Goal: Information Seeking & Learning: Learn about a topic

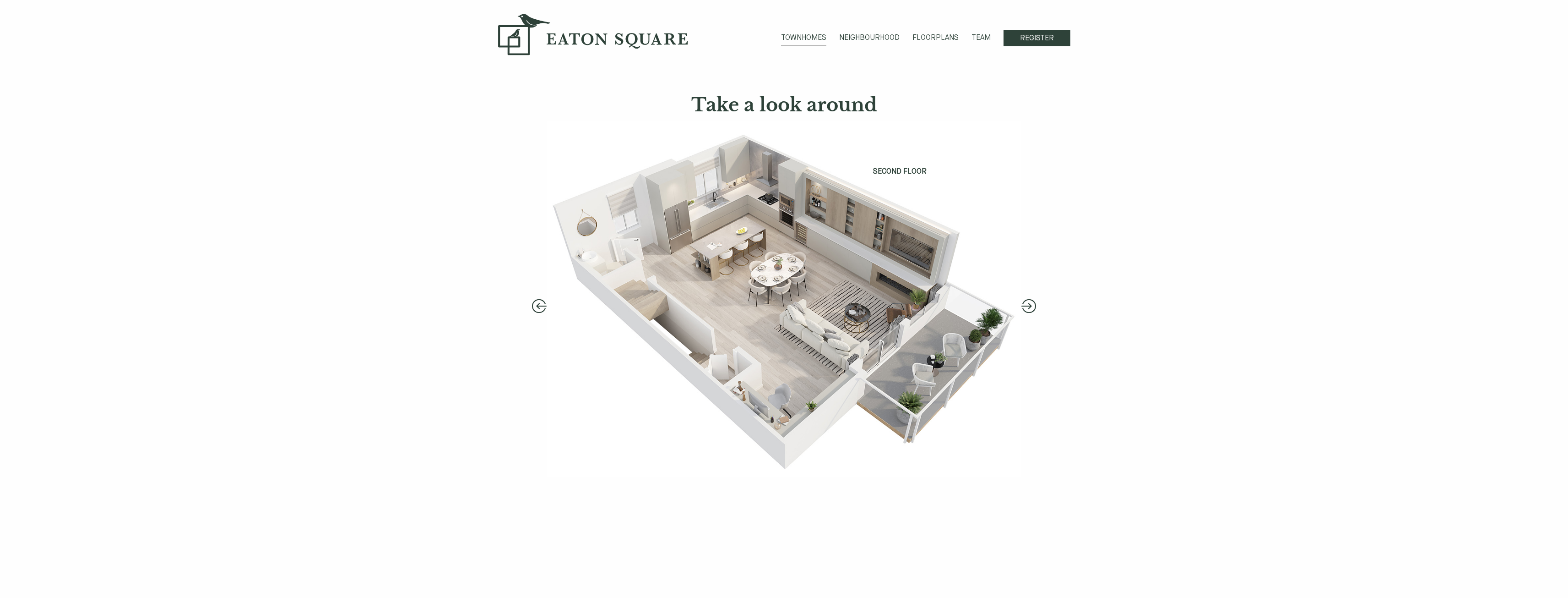
click at [819, 35] on link "TOWNHOMES" at bounding box center [803, 39] width 45 height 13
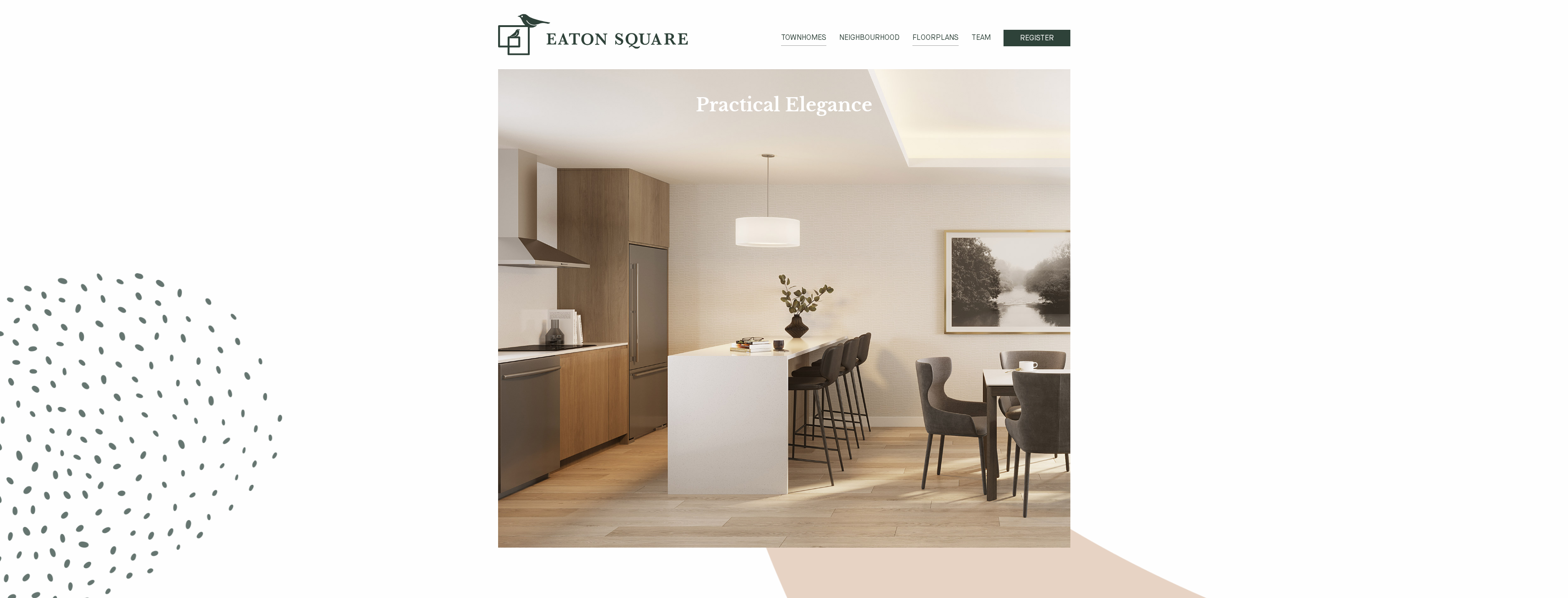
click at [942, 36] on link "FLOORPLANS" at bounding box center [936, 39] width 46 height 13
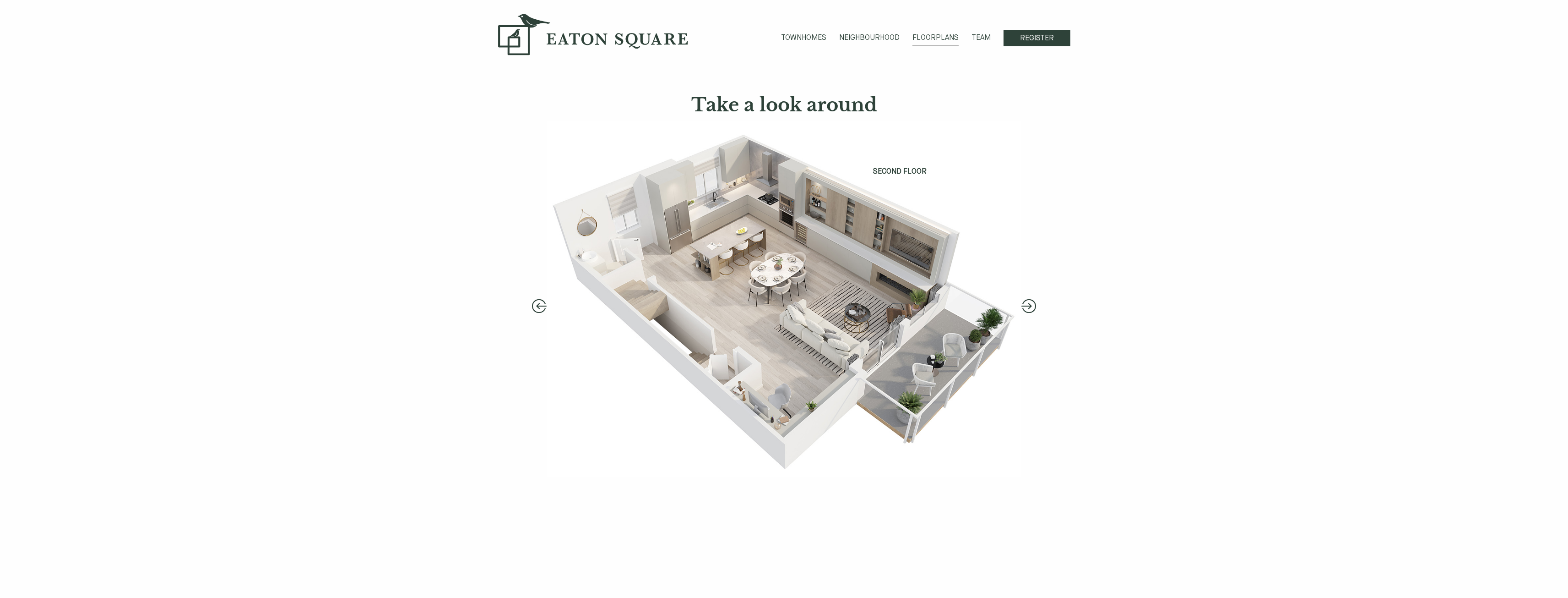
click at [936, 38] on link "FLOORPLANS" at bounding box center [936, 39] width 46 height 13
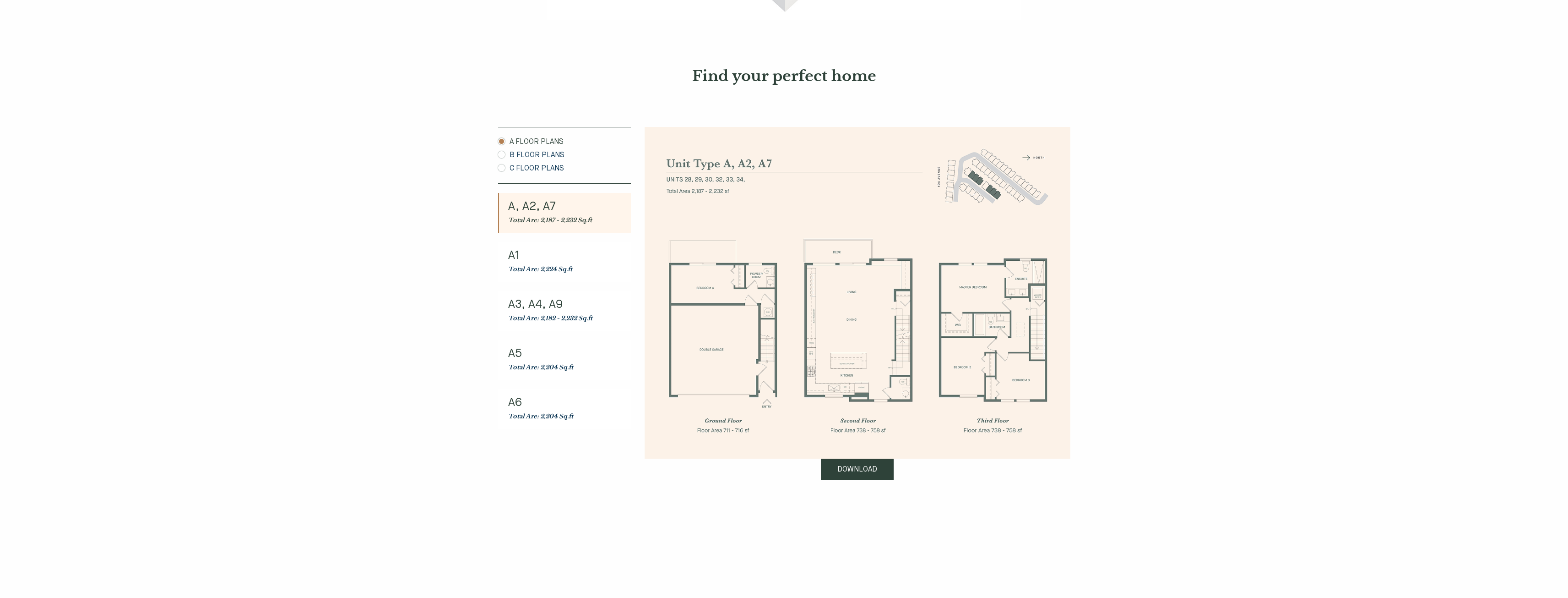
scroll to position [458, 0]
click at [554, 154] on link "B FLOOR PLANS" at bounding box center [564, 154] width 133 height 11
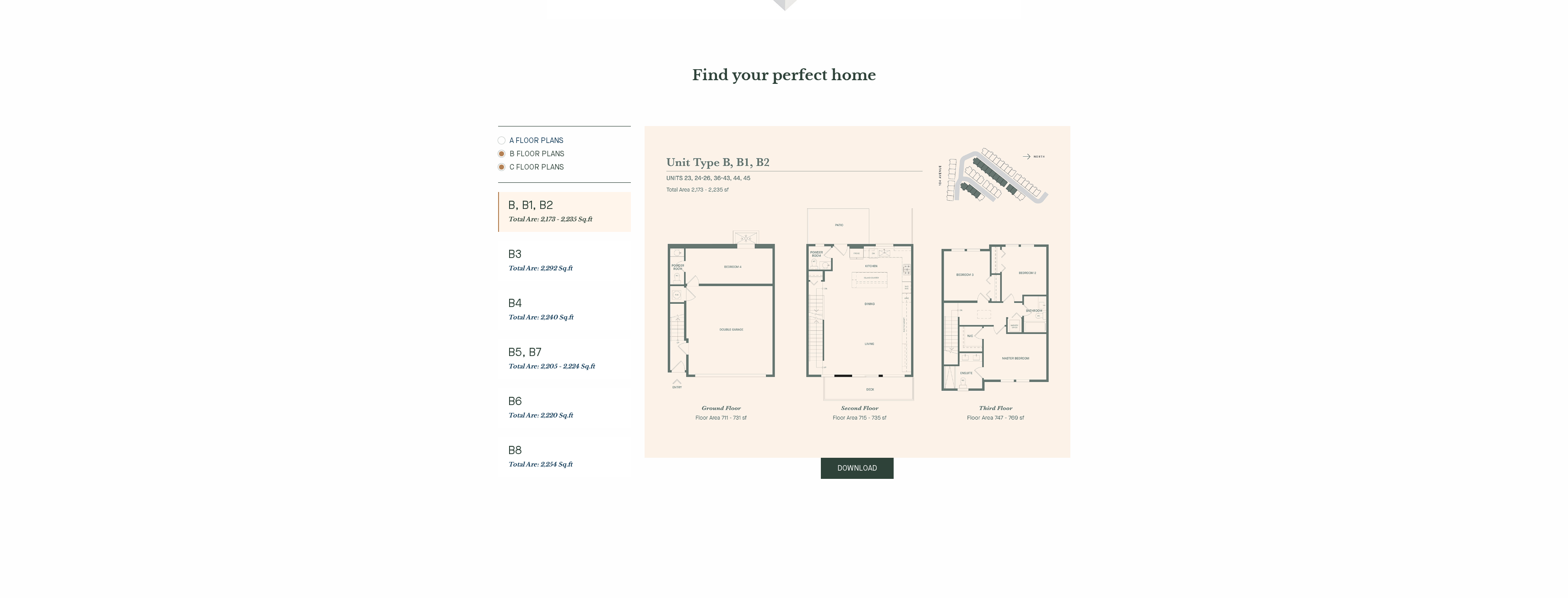
click at [556, 167] on link "C FLOOR PLANS" at bounding box center [564, 167] width 133 height 11
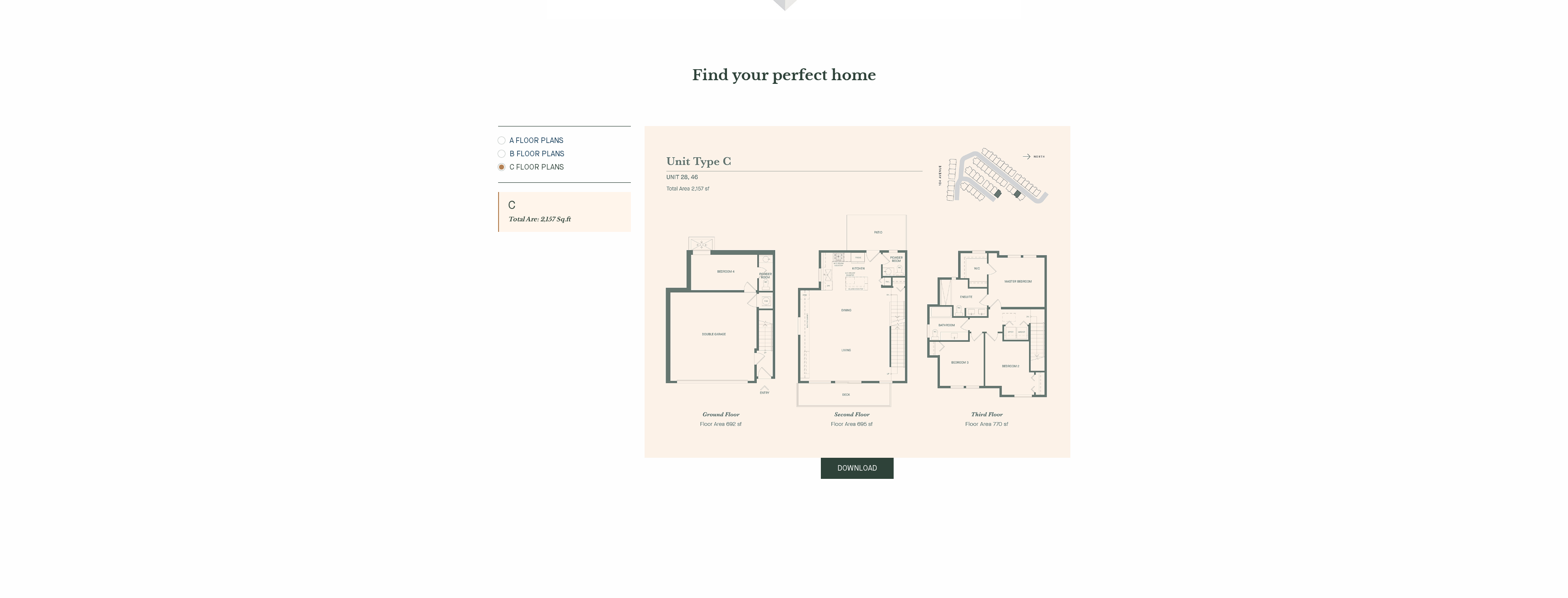
click at [950, 186] on img at bounding box center [857, 292] width 425 height 332
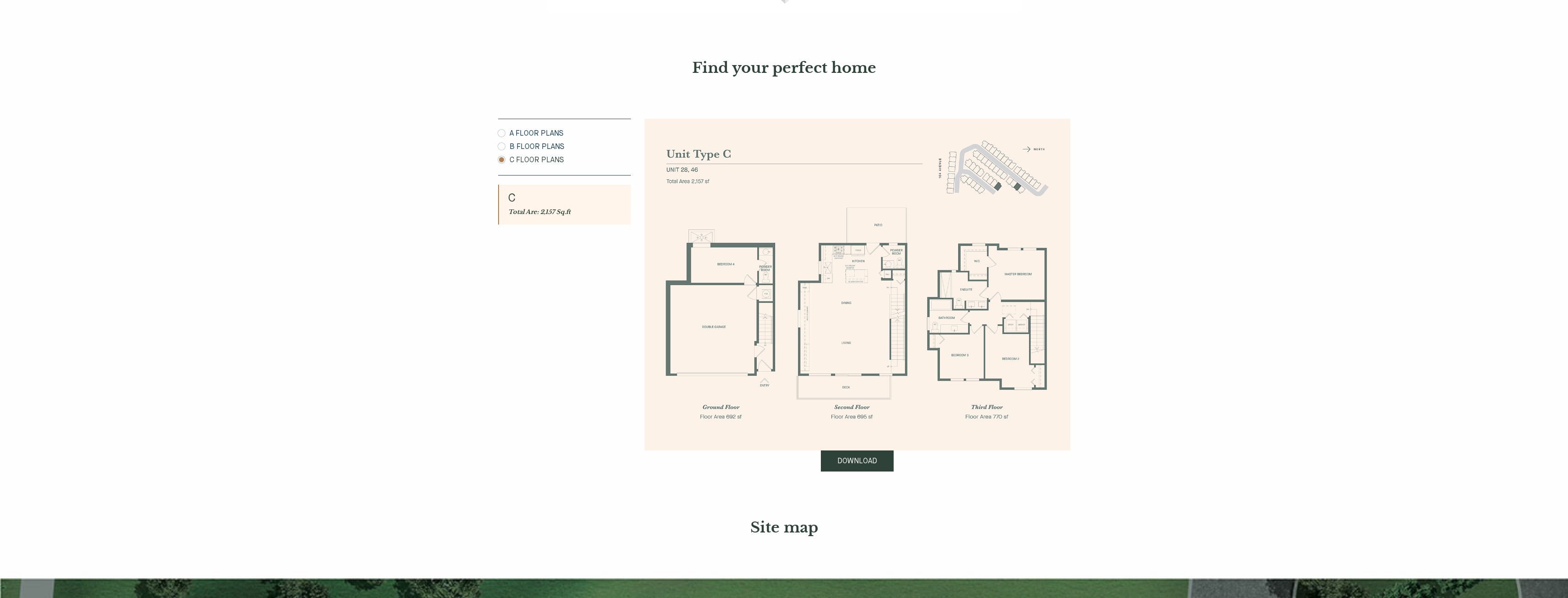
scroll to position [412, 0]
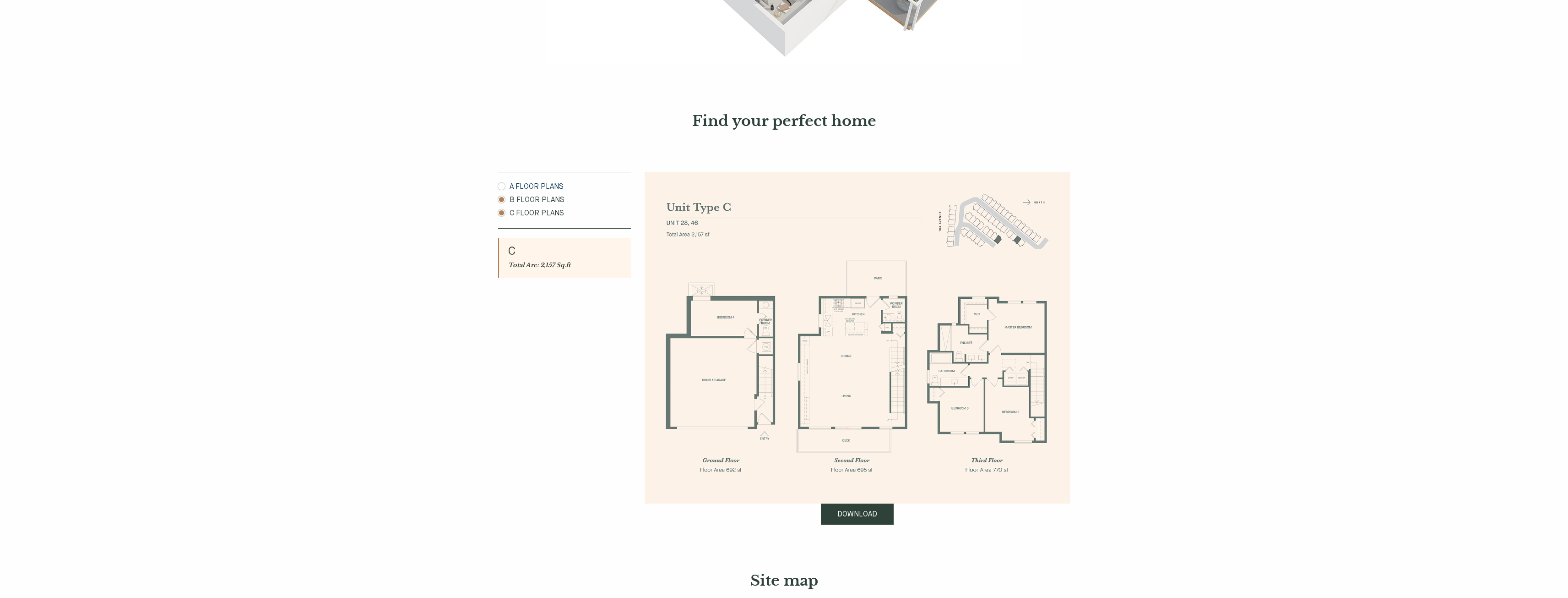
click at [514, 202] on link "B FLOOR PLANS" at bounding box center [564, 200] width 133 height 11
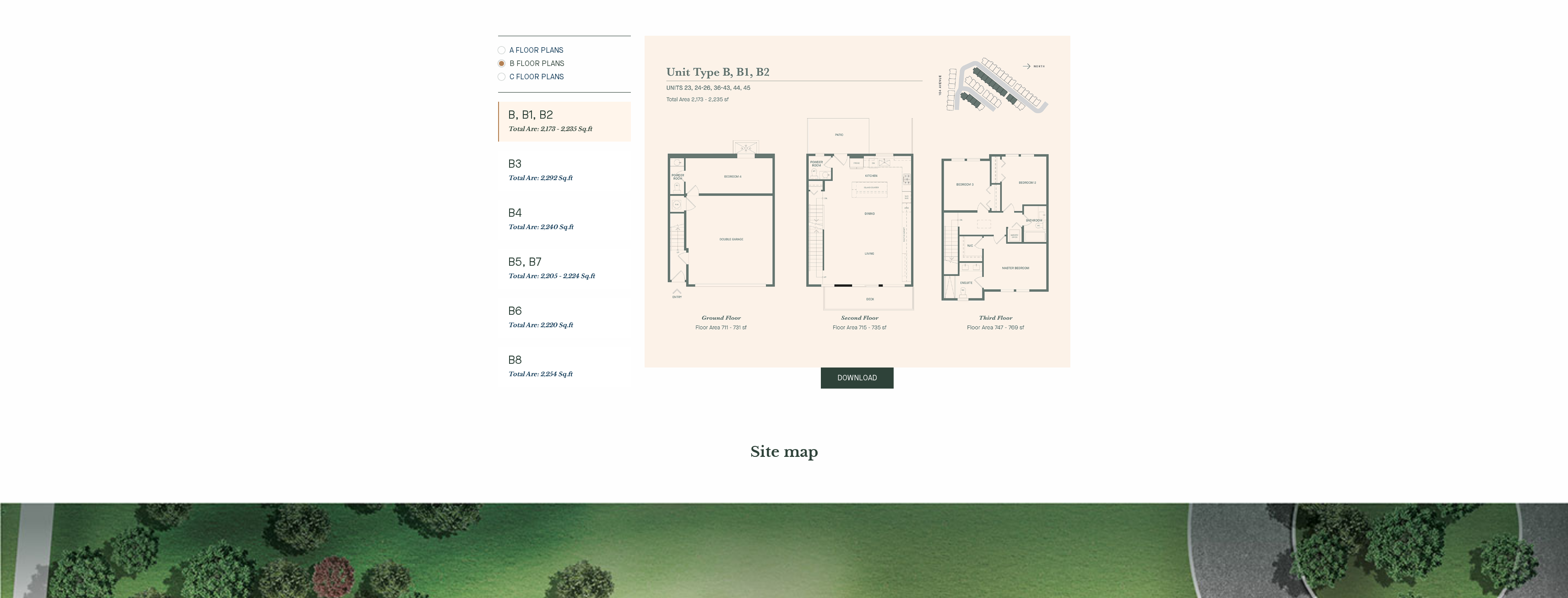
scroll to position [504, 0]
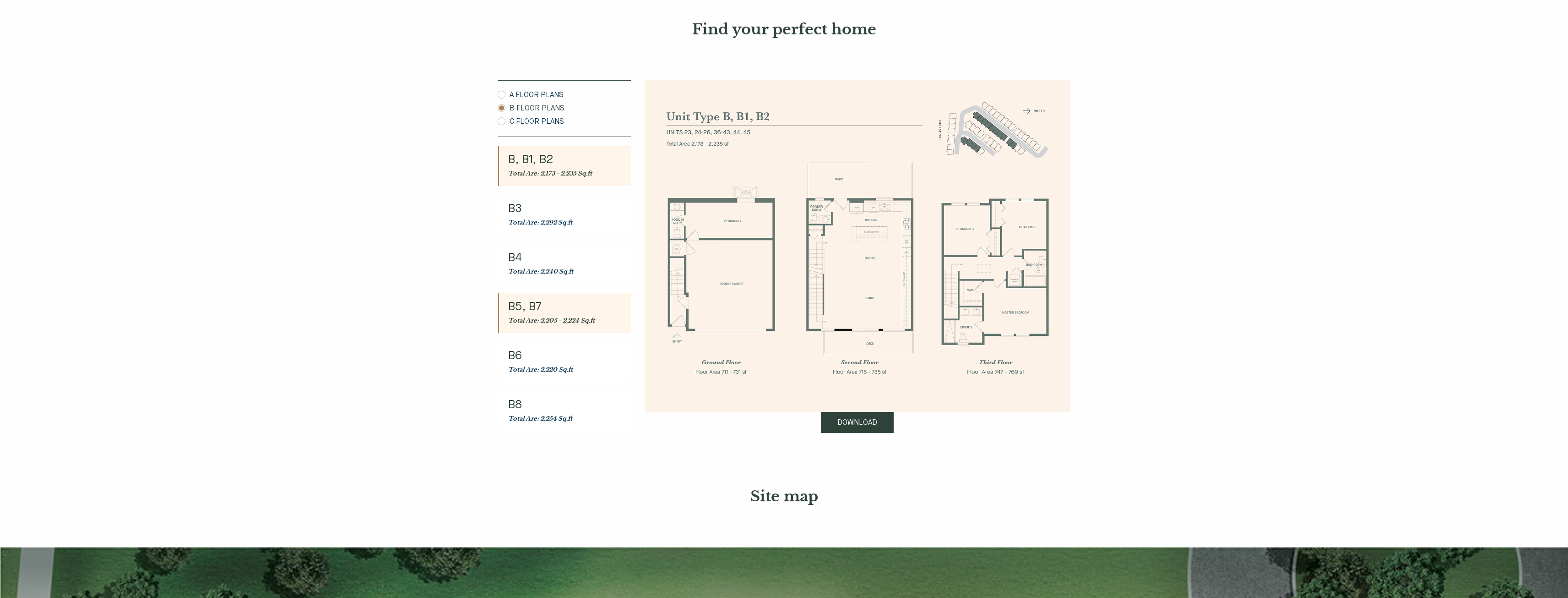
click at [529, 313] on span "B5, B7" at bounding box center [565, 307] width 114 height 12
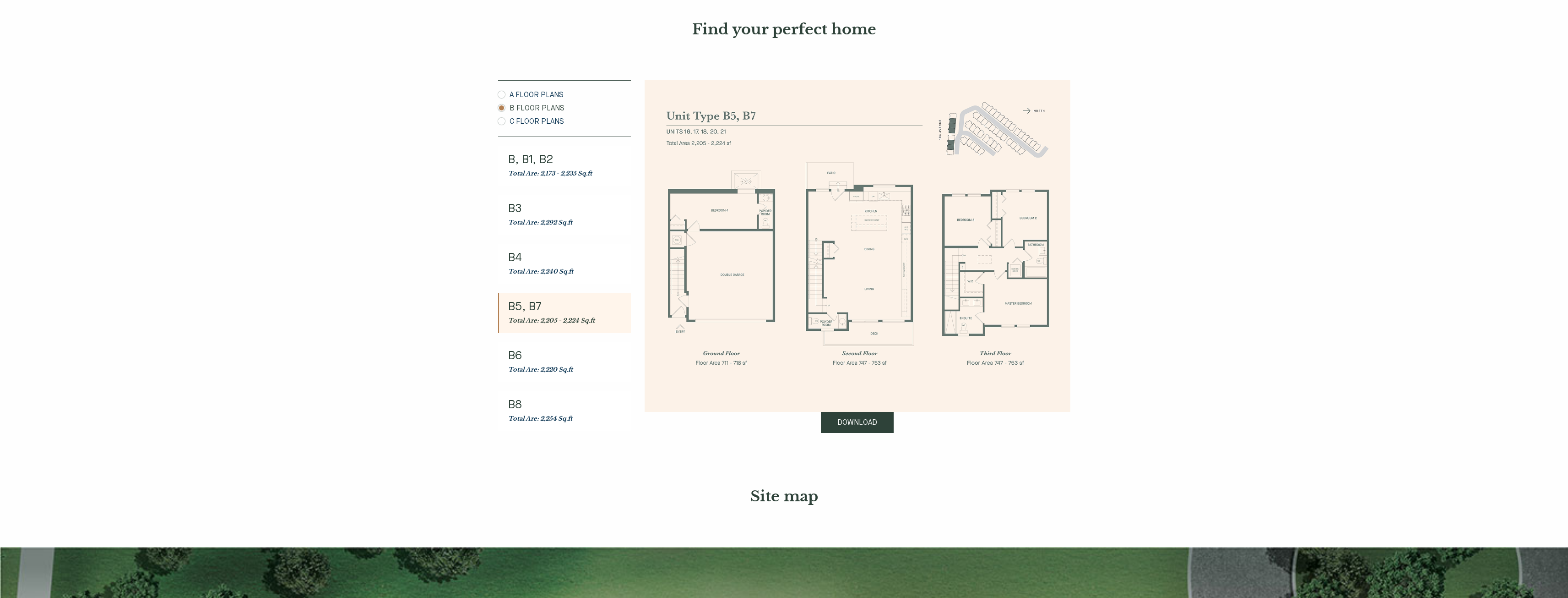
click at [872, 423] on link "DOWNLOAD" at bounding box center [858, 422] width 73 height 21
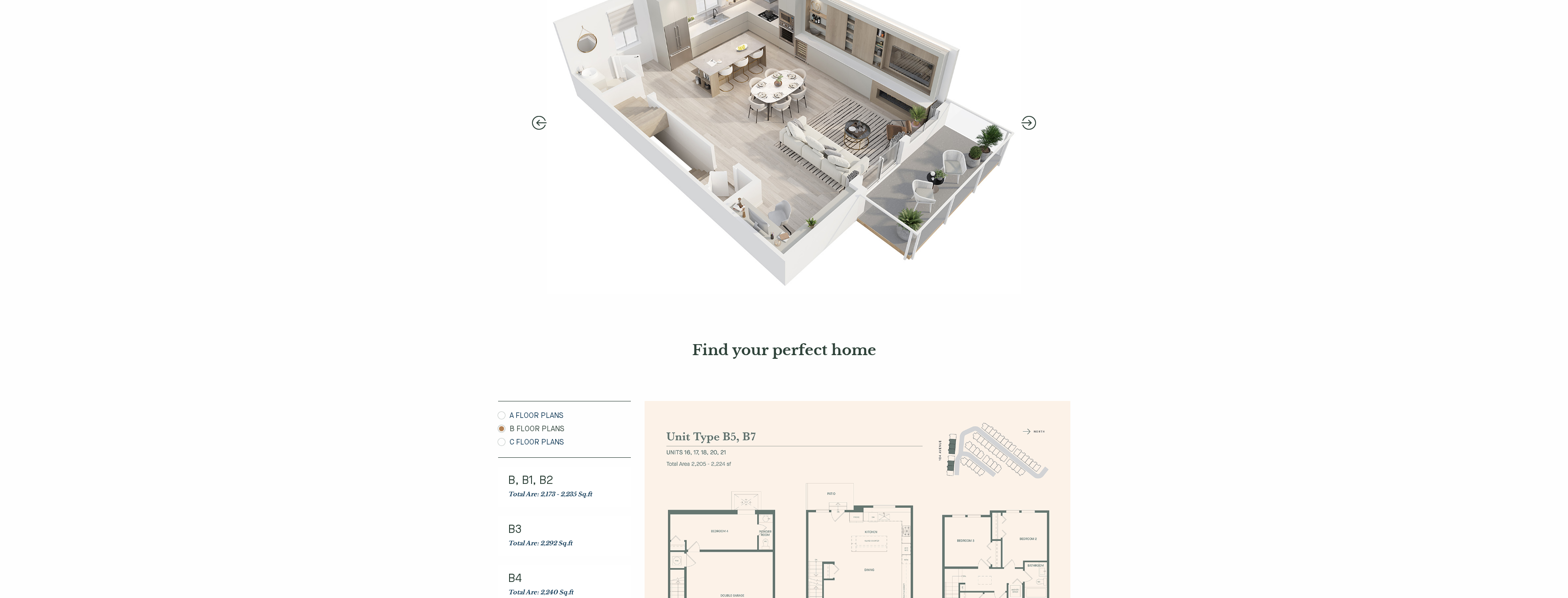
scroll to position [0, 0]
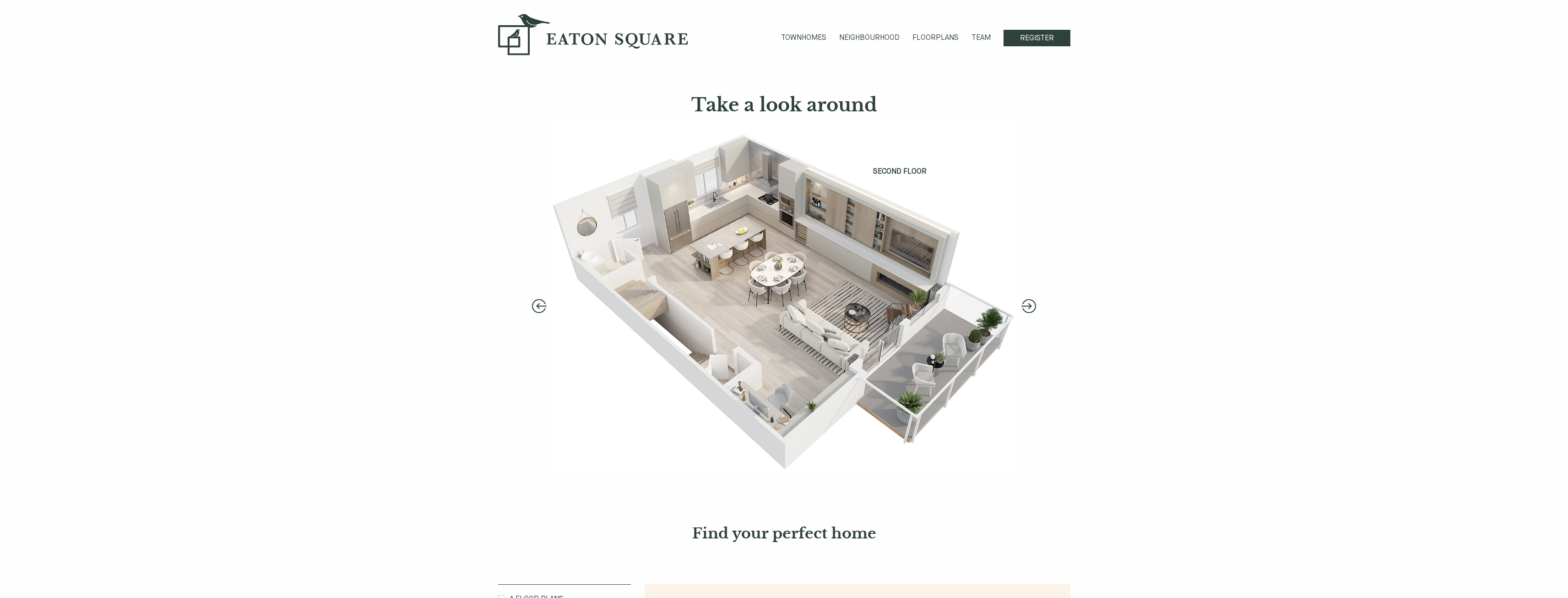
click at [1025, 308] on button "Next" at bounding box center [1029, 306] width 15 height 14
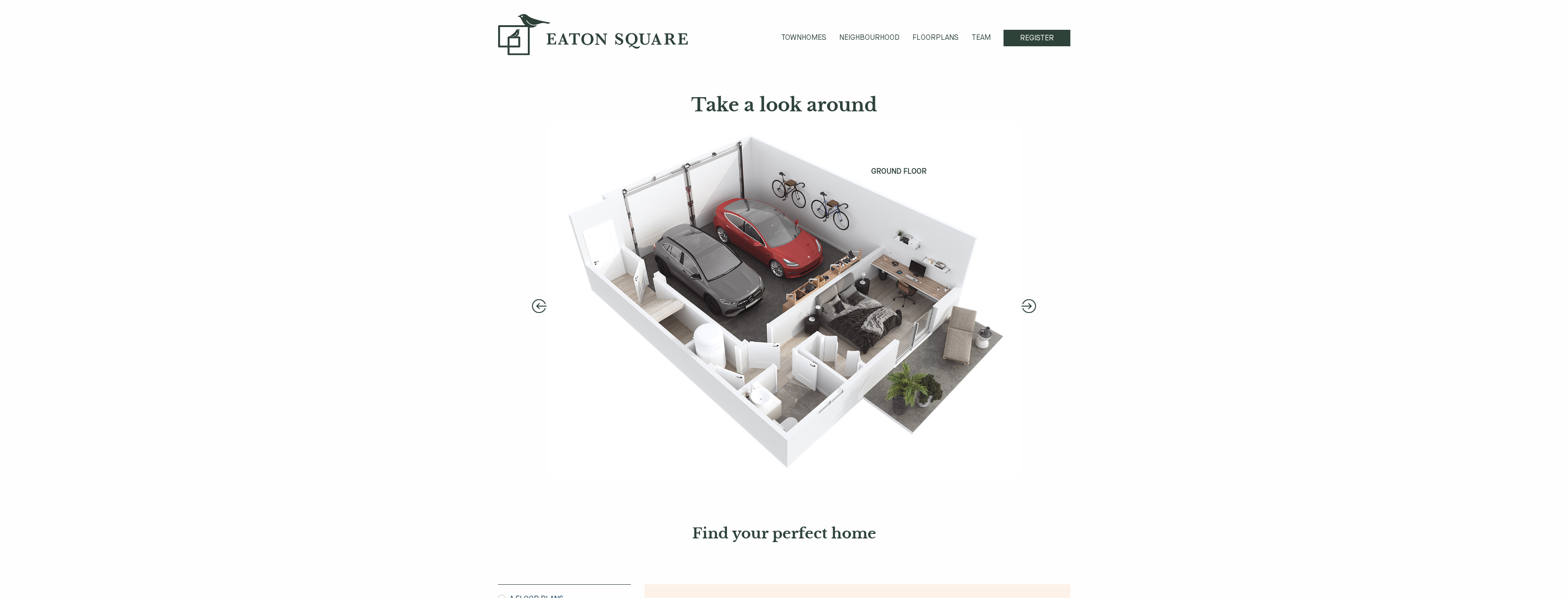
click at [1024, 308] on button "Next" at bounding box center [1029, 306] width 15 height 14
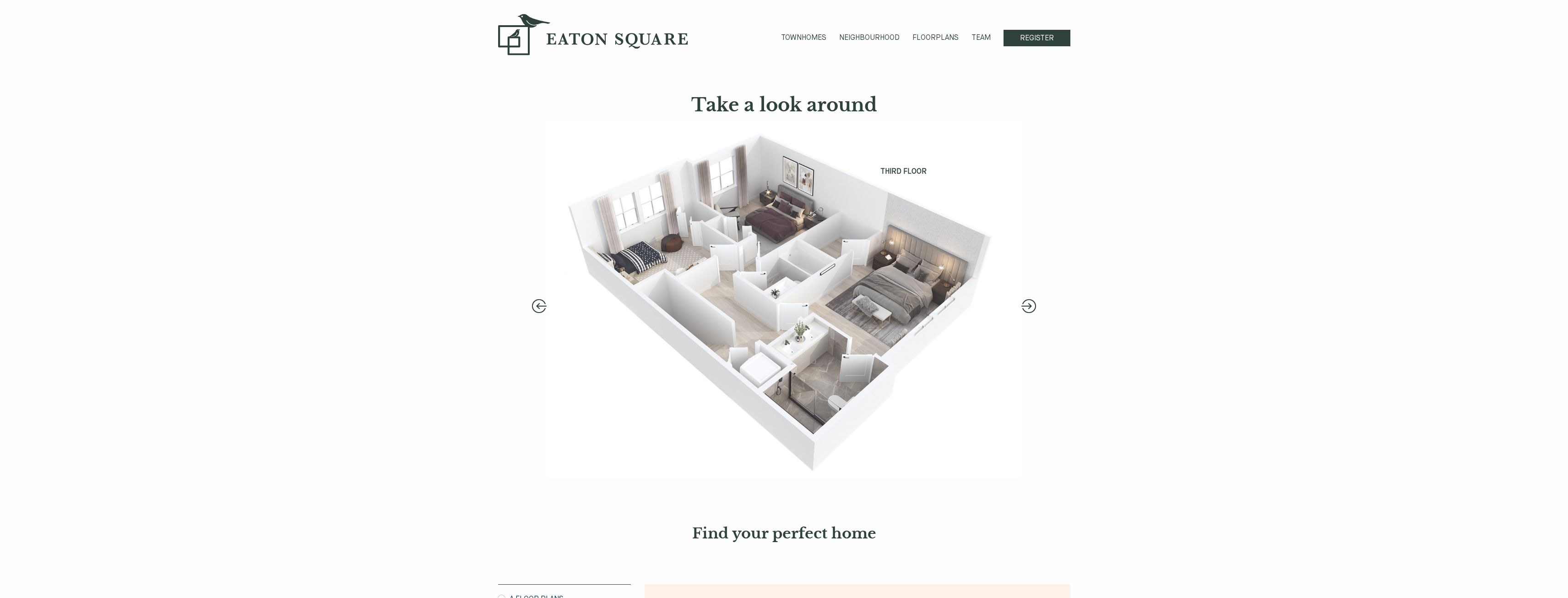
click at [1024, 306] on button "Next" at bounding box center [1029, 306] width 15 height 14
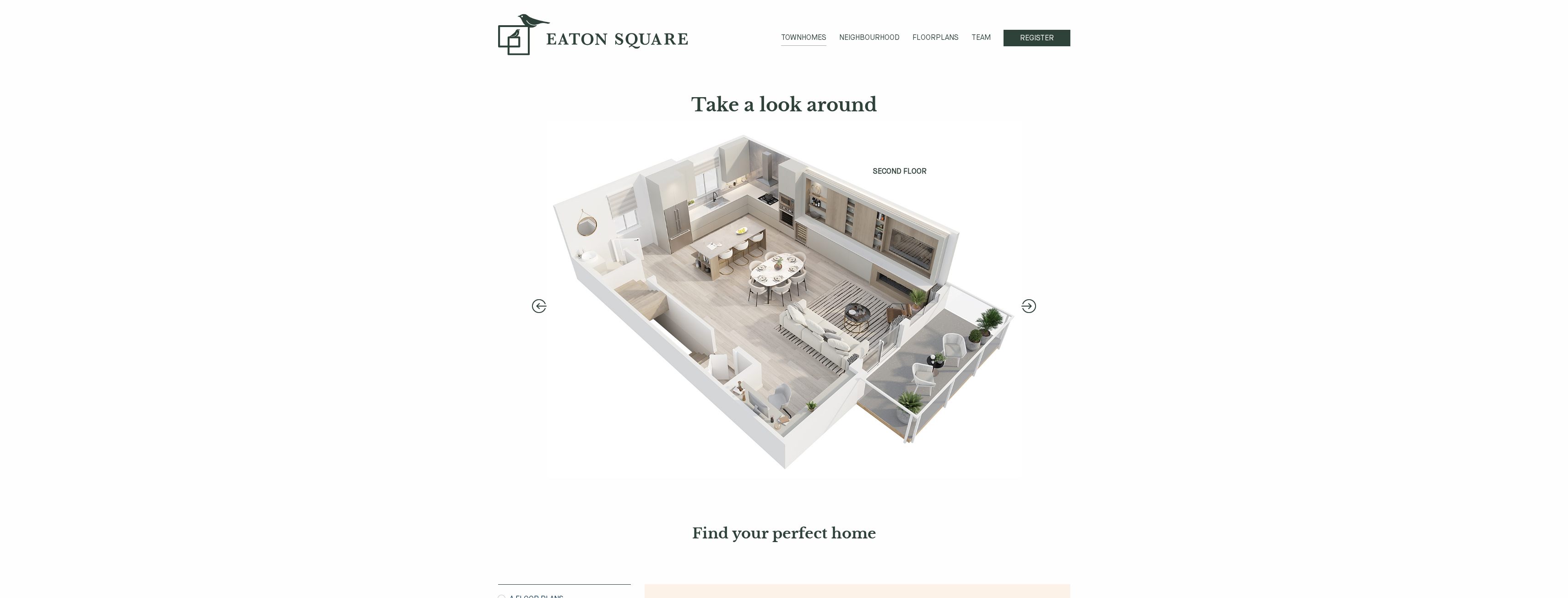
click at [804, 36] on link "TOWNHOMES" at bounding box center [803, 39] width 45 height 13
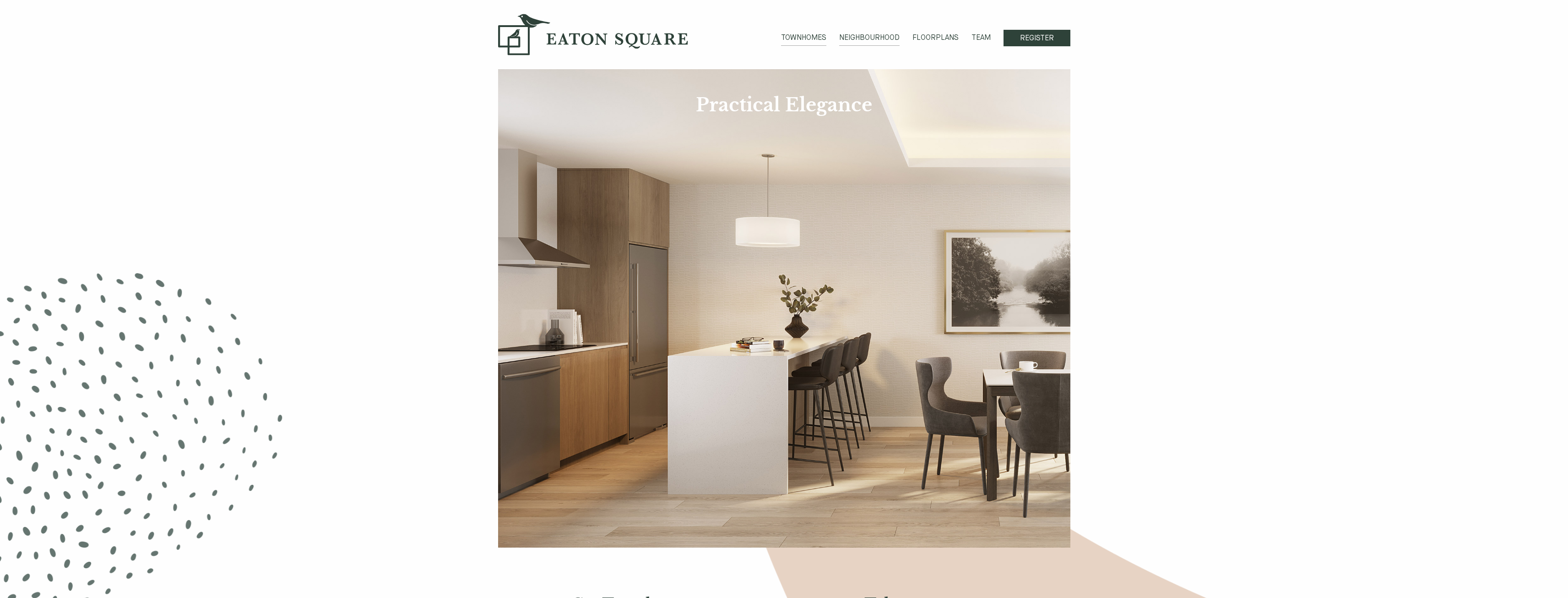
click at [866, 35] on link "NEIGHBOURHOOD" at bounding box center [869, 39] width 60 height 13
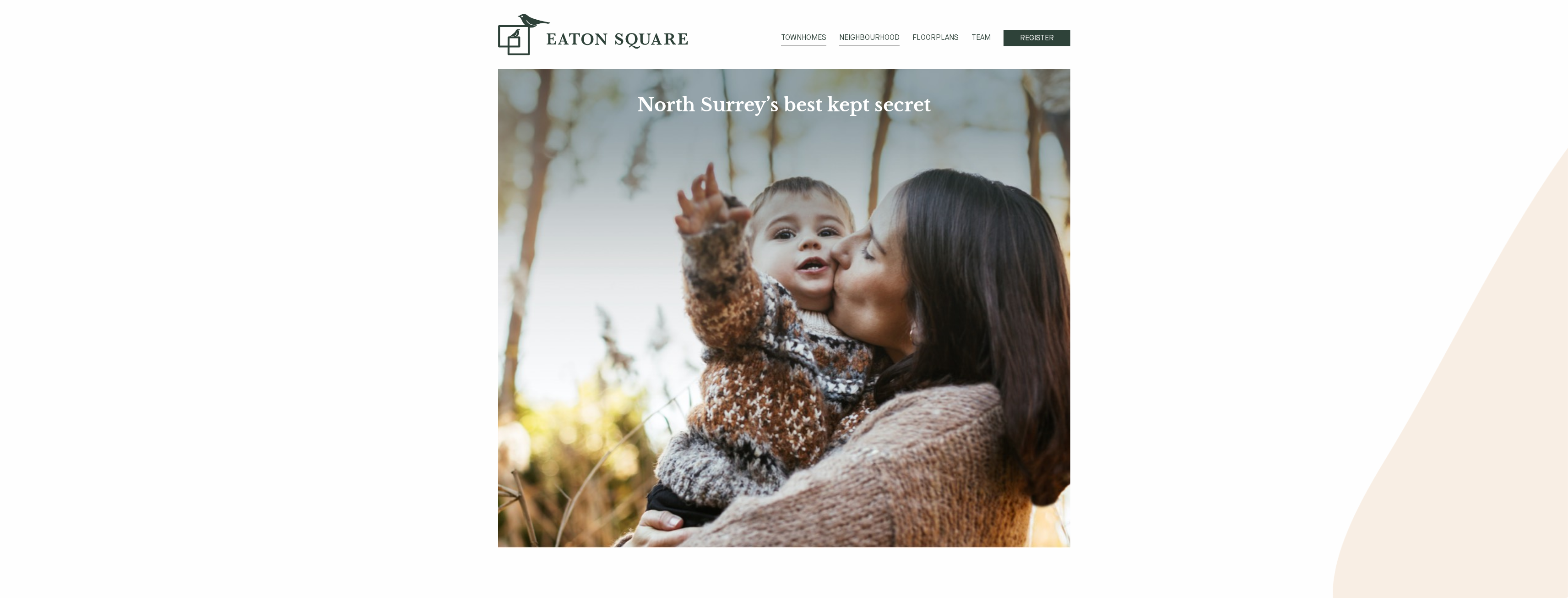
click at [814, 38] on link "TOWNHOMES" at bounding box center [803, 39] width 45 height 13
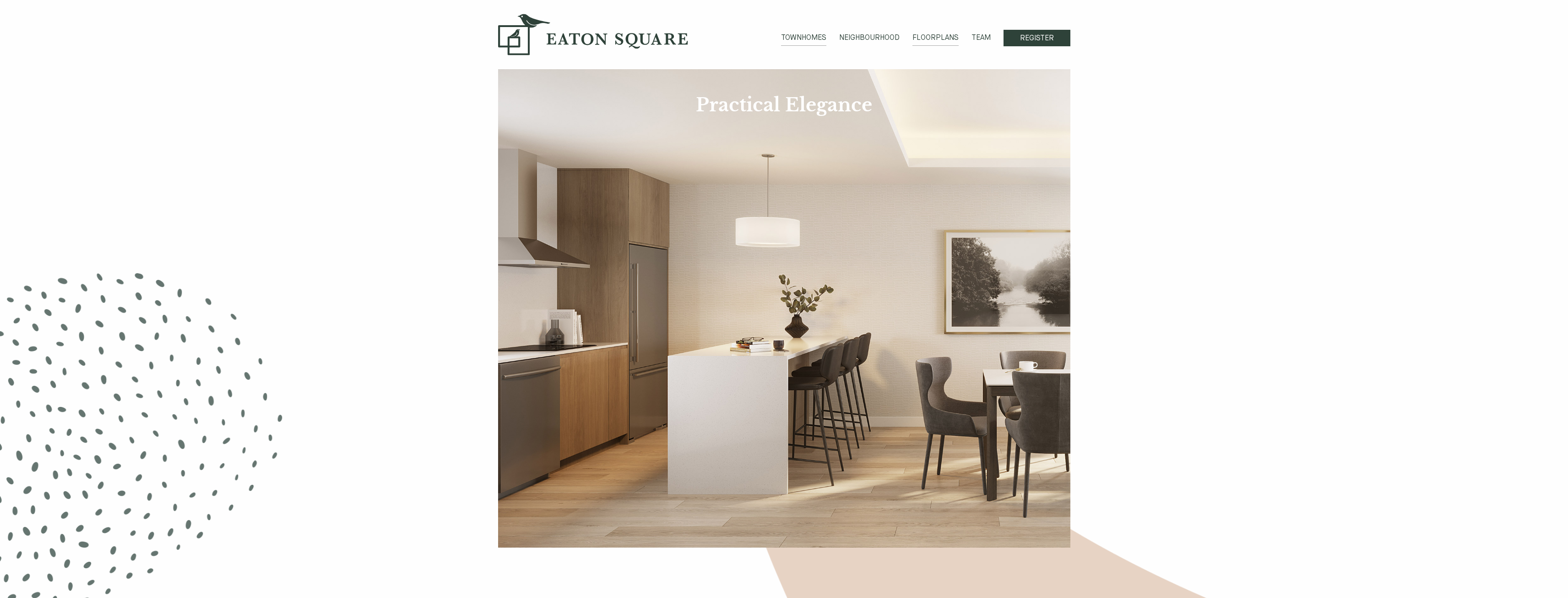
click at [935, 37] on link "FLOORPLANS" at bounding box center [936, 39] width 46 height 13
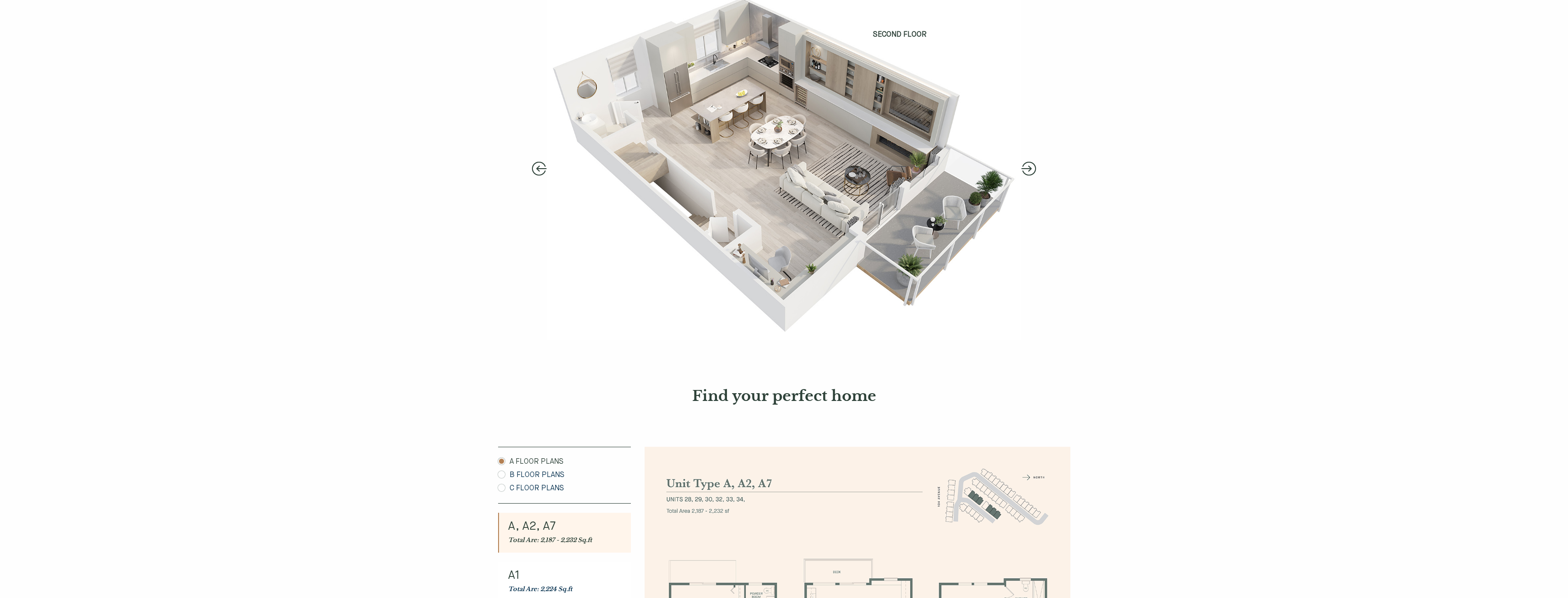
scroll to position [320, 0]
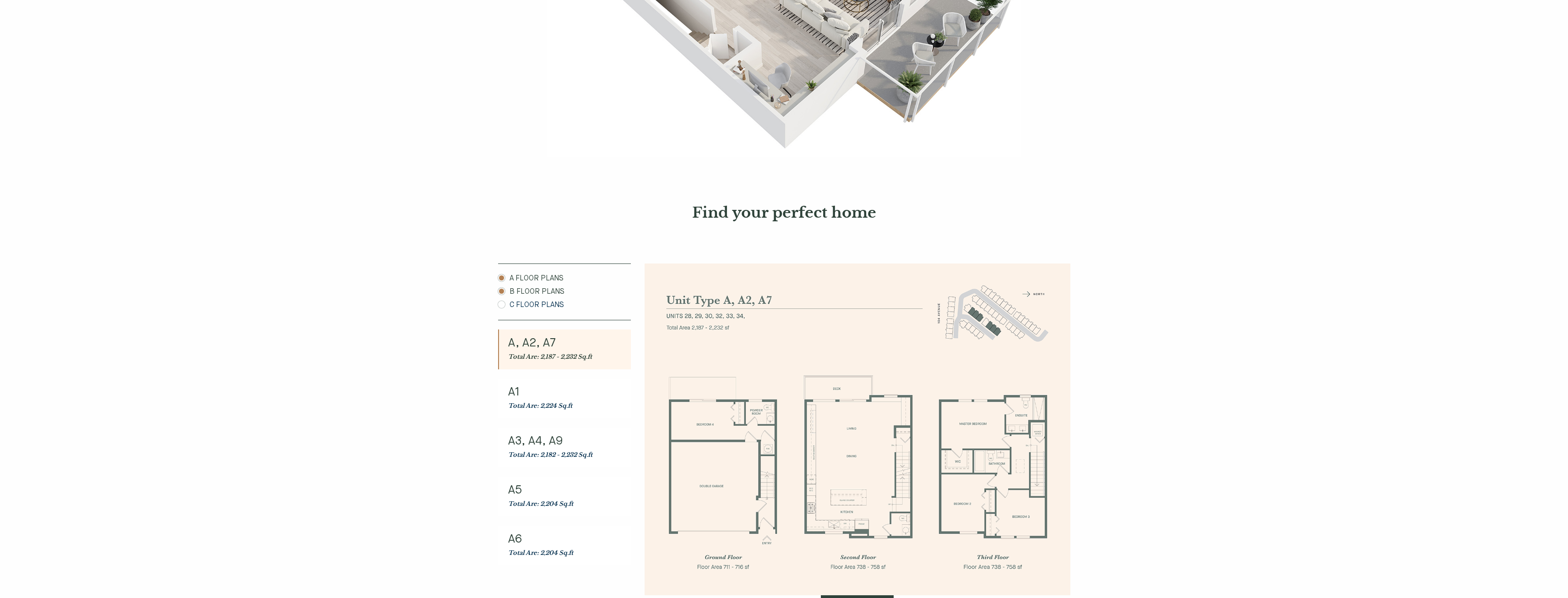
click at [537, 288] on link "B FLOOR PLANS" at bounding box center [564, 292] width 133 height 11
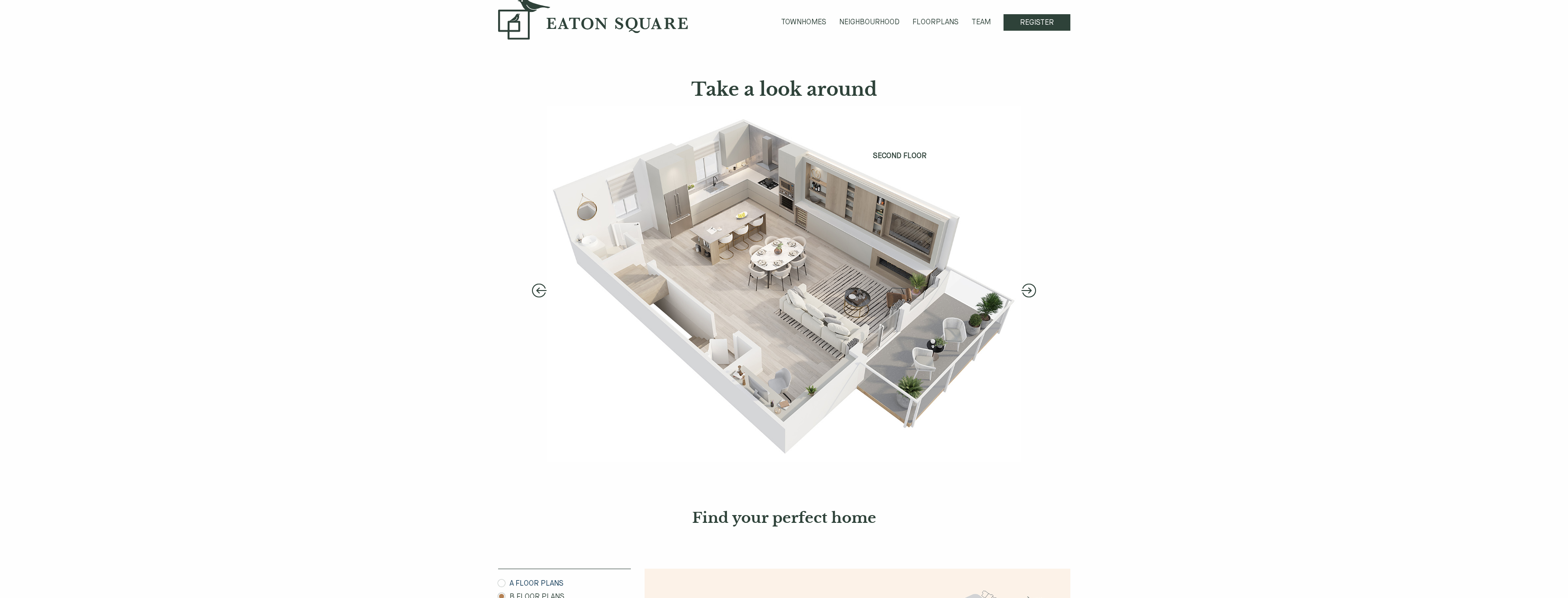
scroll to position [0, 0]
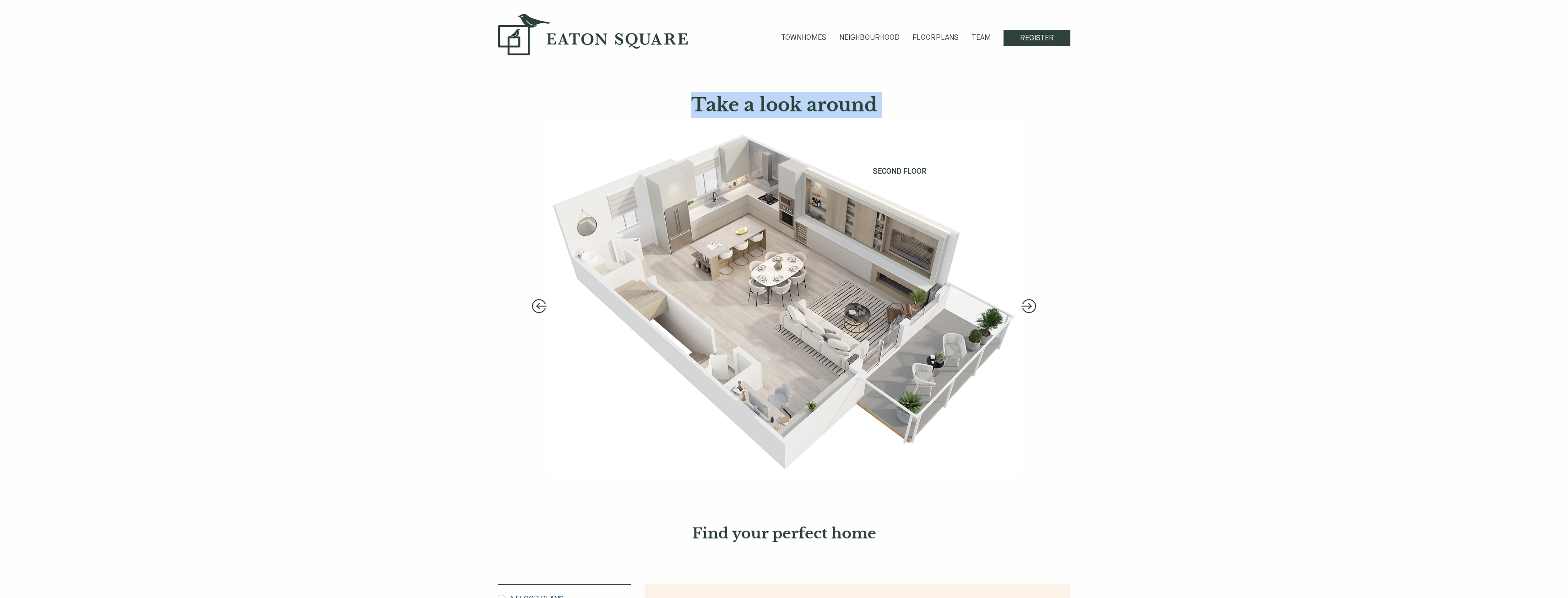
drag, startPoint x: 432, startPoint y: 126, endPoint x: 617, endPoint y: 354, distance: 293.6
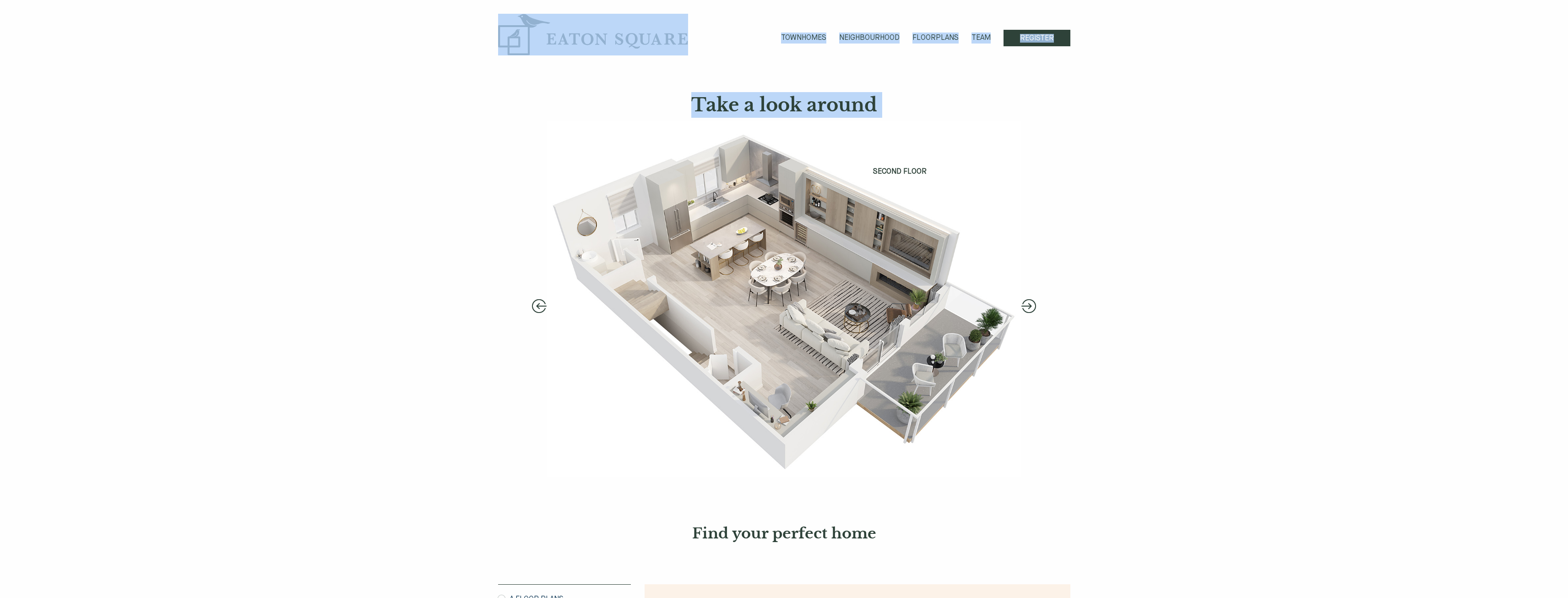
drag, startPoint x: 411, startPoint y: 23, endPoint x: 461, endPoint y: 152, distance: 138.4
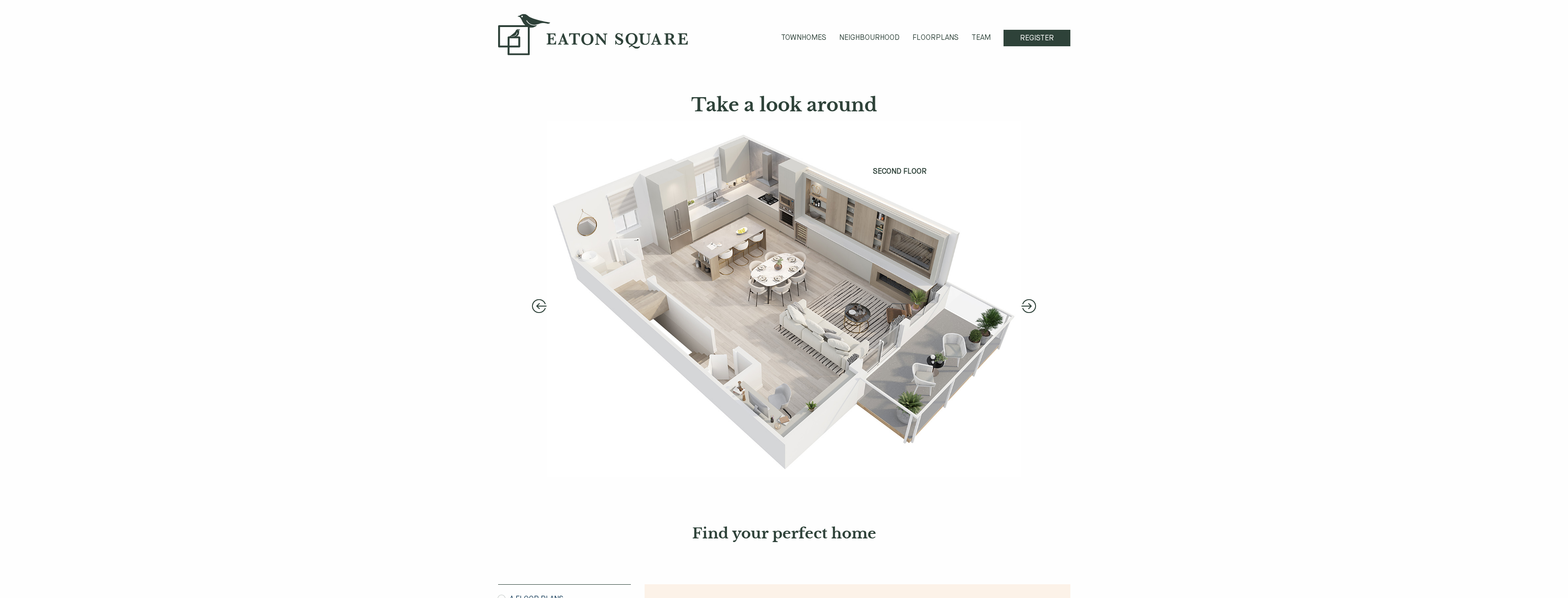
drag, startPoint x: 447, startPoint y: 136, endPoint x: 429, endPoint y: 81, distance: 57.9
drag, startPoint x: 385, startPoint y: 40, endPoint x: 599, endPoint y: 269, distance: 313.4
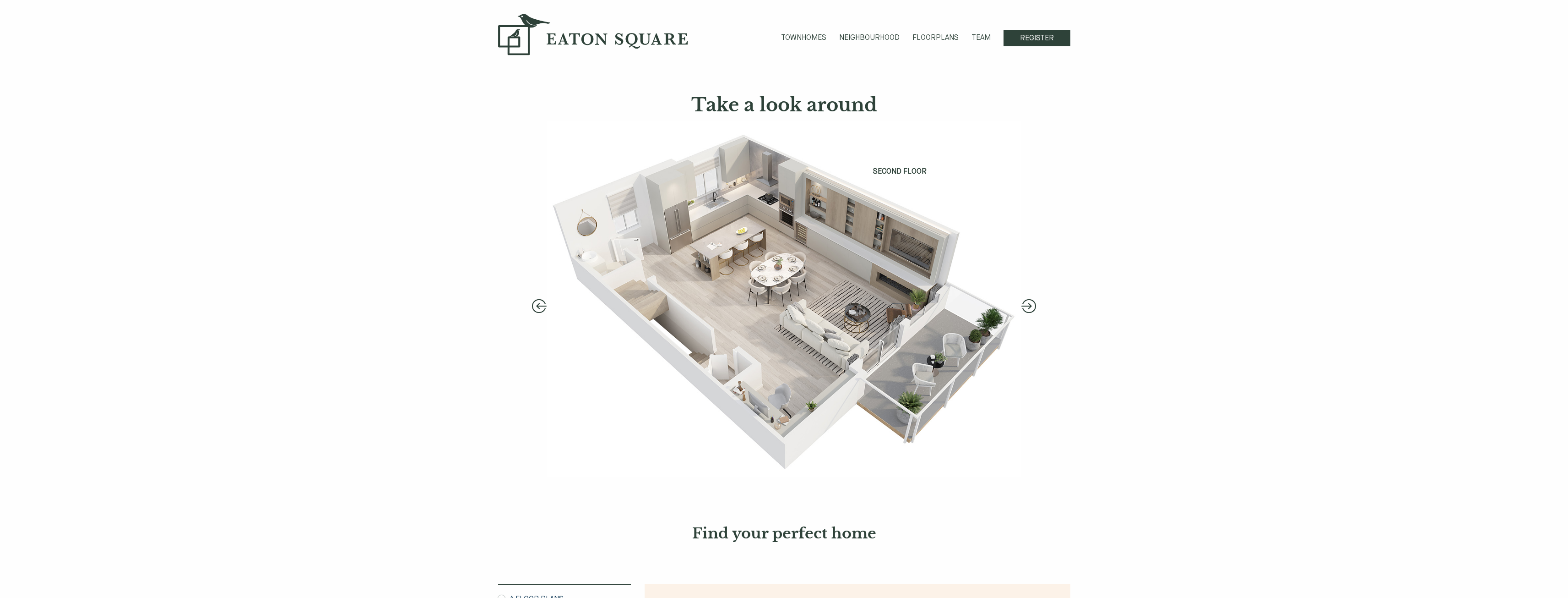
drag, startPoint x: 1024, startPoint y: 133, endPoint x: 1027, endPoint y: 128, distance: 5.8
click at [1027, 132] on div "Previous SECOND FLOOR GROUND FLOOR THIRD FLOOR Next" at bounding box center [784, 299] width 489 height 356
drag, startPoint x: 1236, startPoint y: 130, endPoint x: 1525, endPoint y: 24, distance: 307.8
drag, startPoint x: 1257, startPoint y: 287, endPoint x: 1264, endPoint y: 281, distance: 9.2
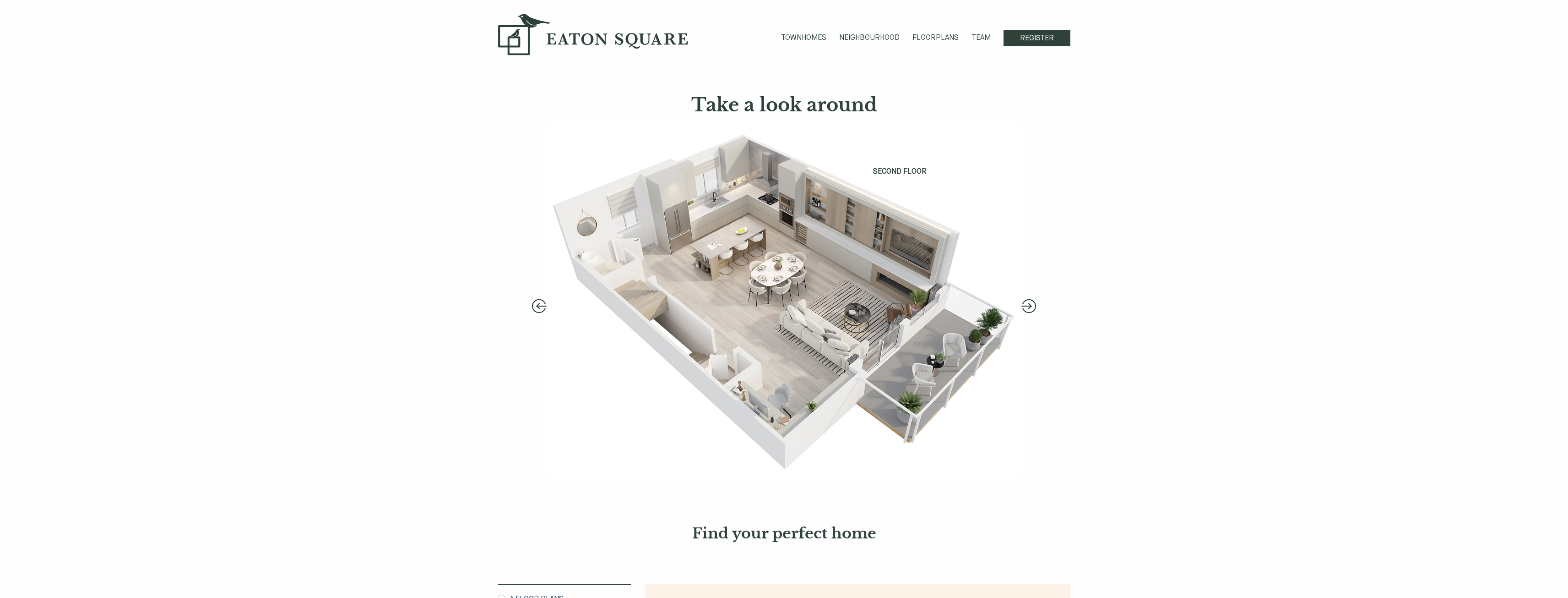
drag, startPoint x: 1264, startPoint y: 281, endPoint x: 1257, endPoint y: 283, distance: 7.3
drag, startPoint x: 1257, startPoint y: 283, endPoint x: 1216, endPoint y: 259, distance: 47.5
drag, startPoint x: 1205, startPoint y: 261, endPoint x: 1174, endPoint y: 222, distance: 49.8
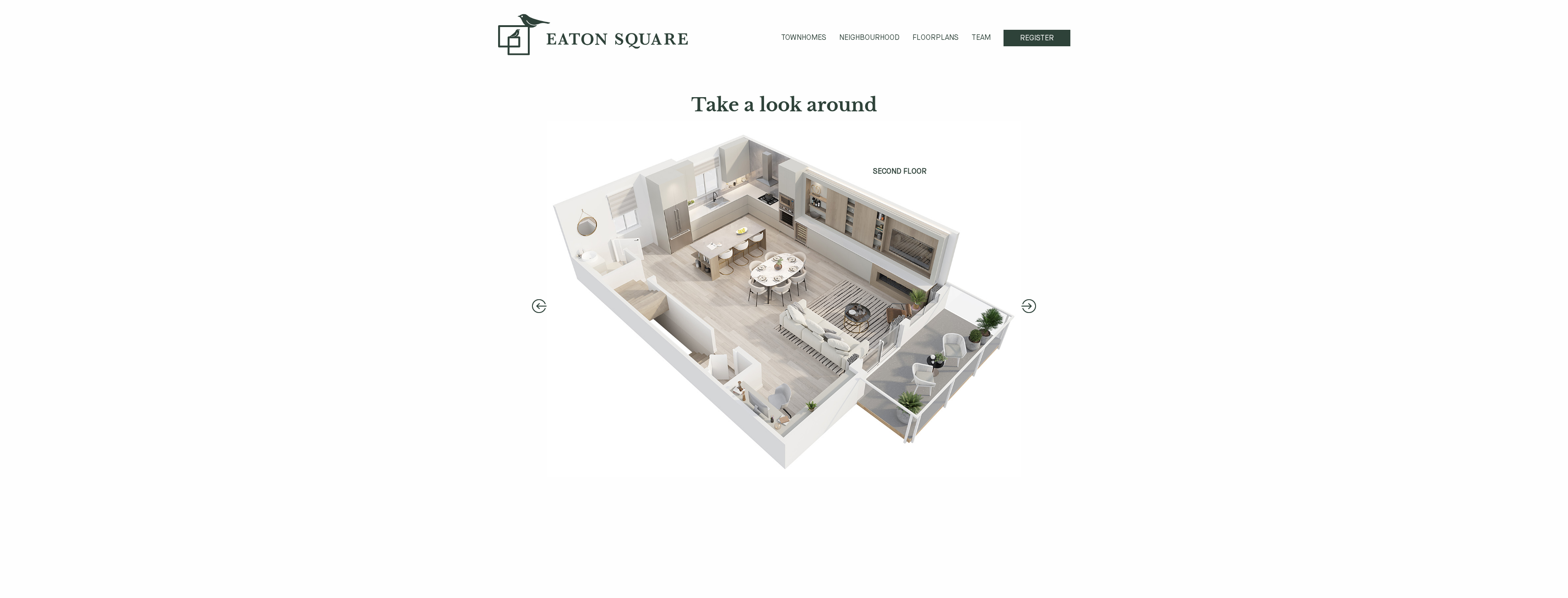
drag, startPoint x: 584, startPoint y: 125, endPoint x: 553, endPoint y: 91, distance: 46.0
click at [581, 121] on img at bounding box center [784, 299] width 475 height 356
click at [553, 92] on h1 "Take a look around" at bounding box center [784, 105] width 572 height 26
drag, startPoint x: 545, startPoint y: 124, endPoint x: 551, endPoint y: 132, distance: 10.0
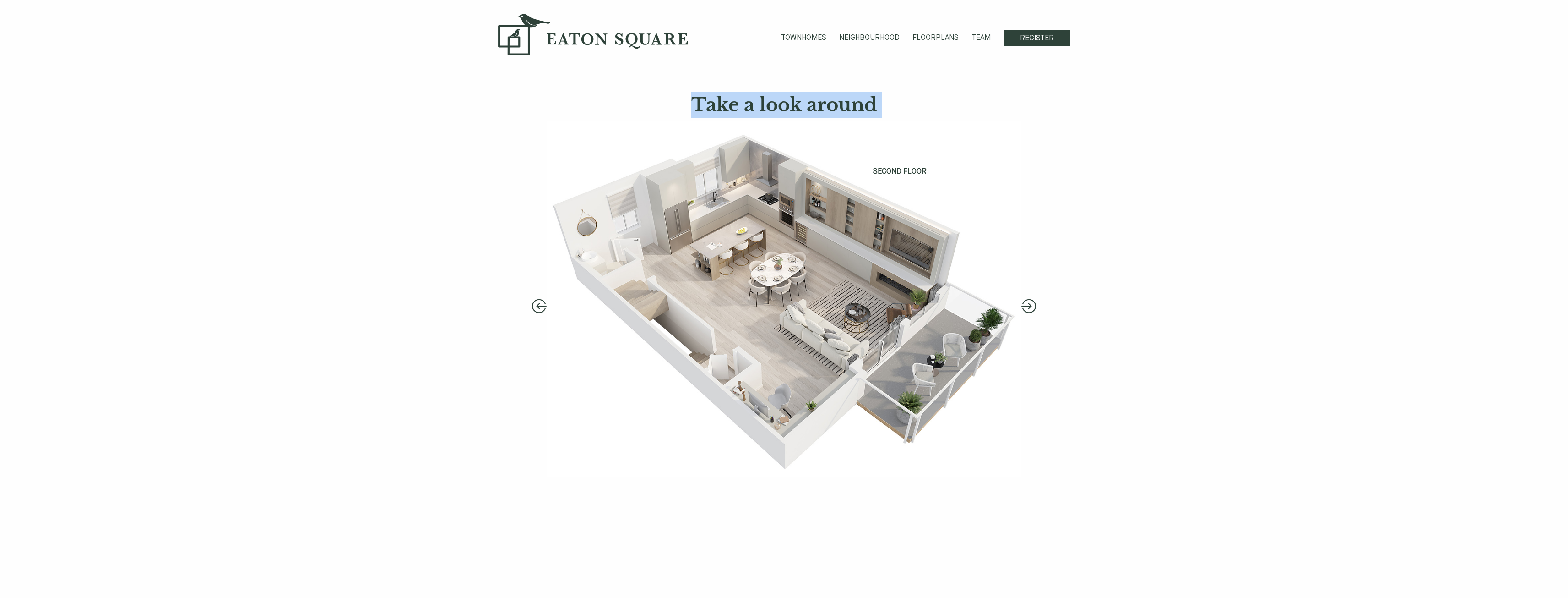
drag, startPoint x: 547, startPoint y: 126, endPoint x: 520, endPoint y: 100, distance: 37.5
click at [553, 138] on img at bounding box center [784, 299] width 475 height 356
click at [520, 99] on h1 "Take a look around" at bounding box center [784, 105] width 572 height 26
click at [679, 147] on img at bounding box center [784, 299] width 475 height 356
click at [807, 107] on h1 "Take a look around" at bounding box center [784, 105] width 572 height 26
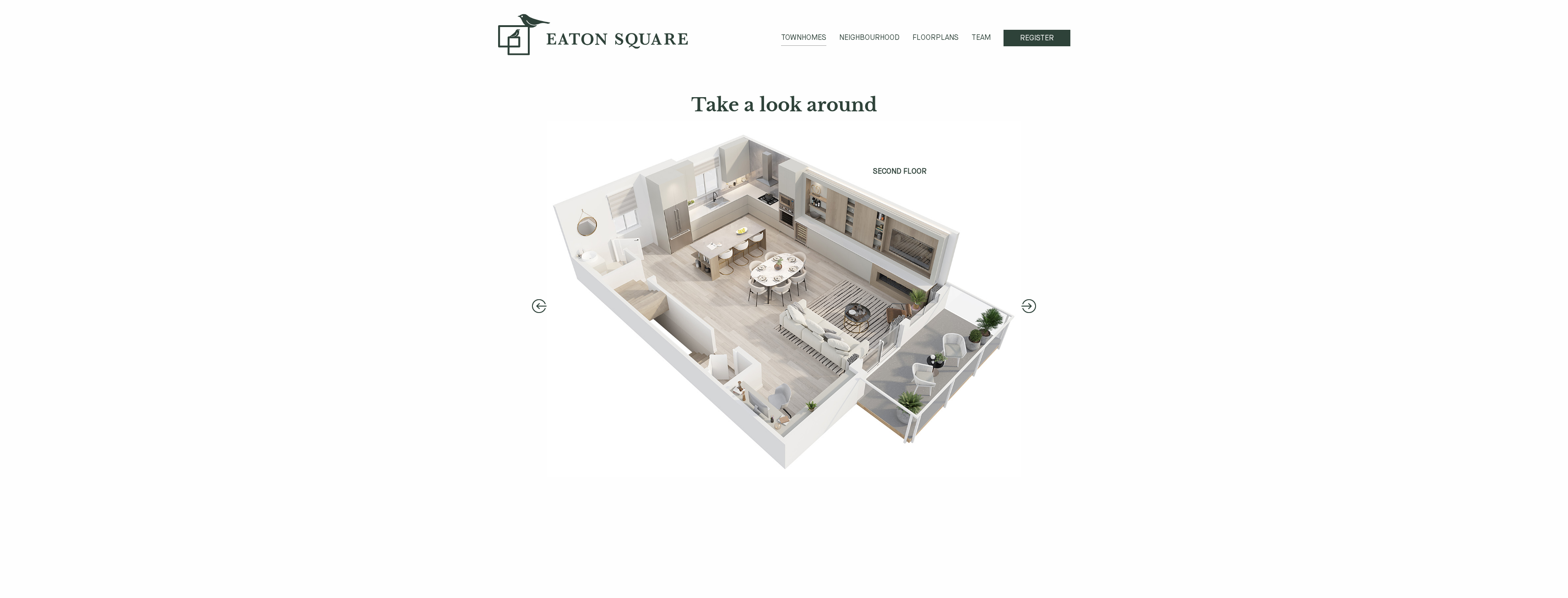
click at [827, 34] on link "TOWNHOMES" at bounding box center [803, 39] width 45 height 13
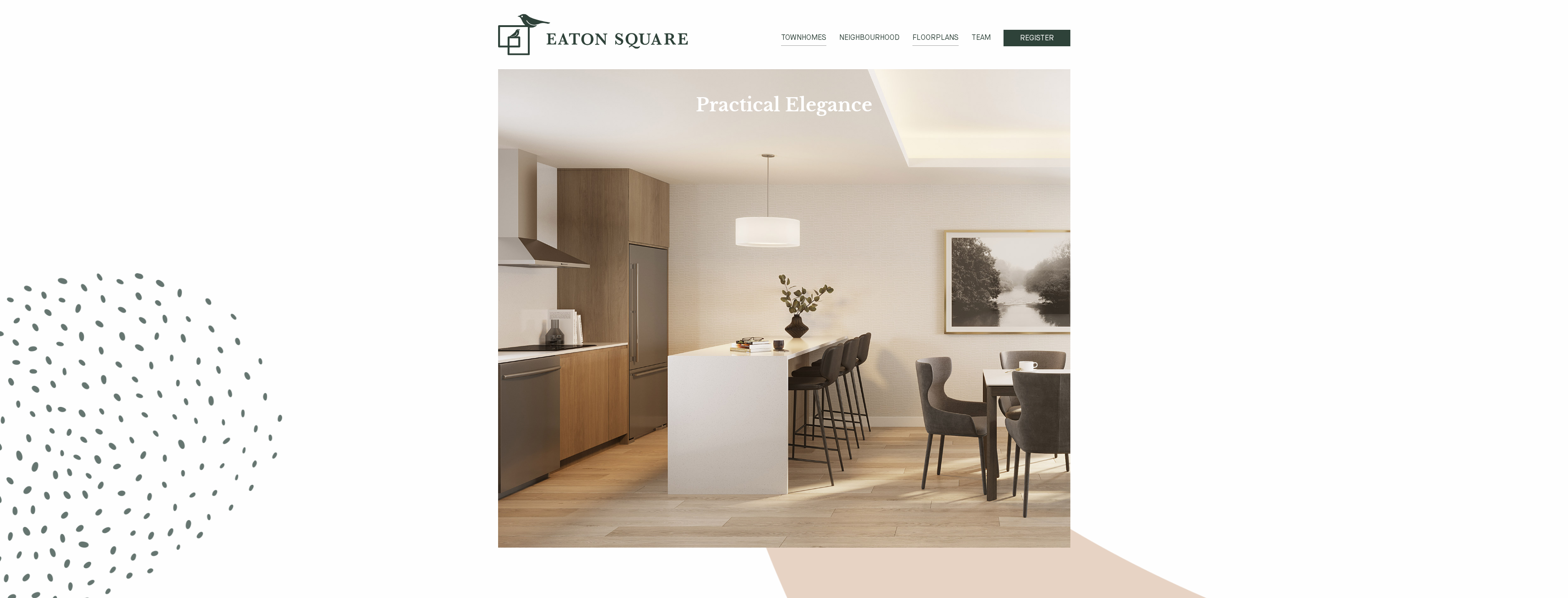
click at [950, 38] on link "FLOORPLANS" at bounding box center [936, 39] width 46 height 13
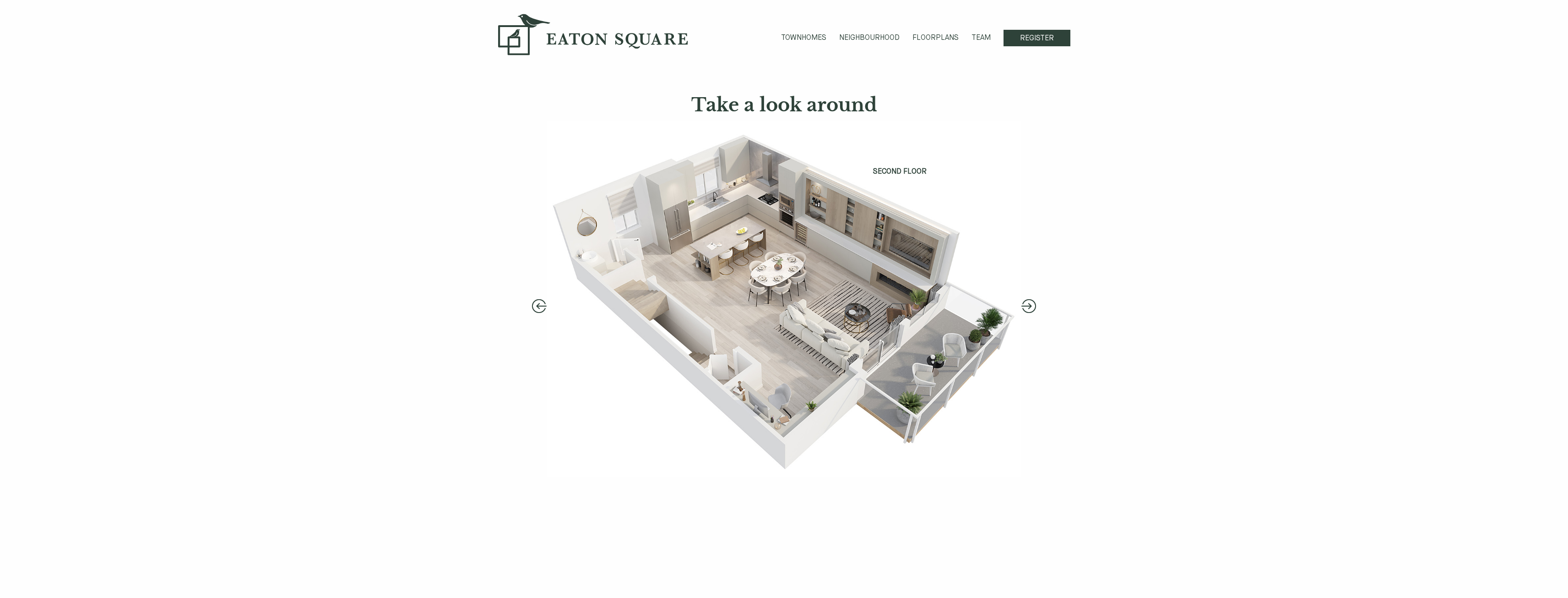
click at [1028, 306] on button "Next" at bounding box center [1029, 306] width 15 height 14
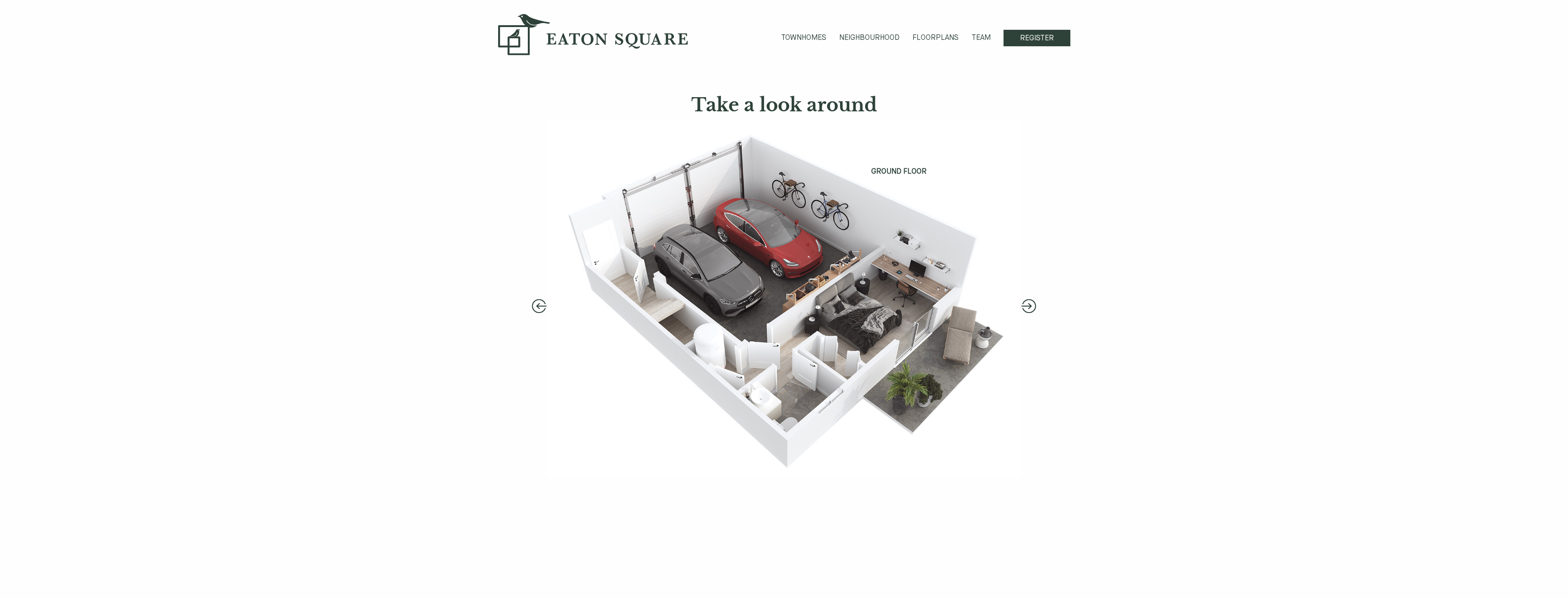
click at [1027, 306] on button "Next" at bounding box center [1029, 306] width 15 height 14
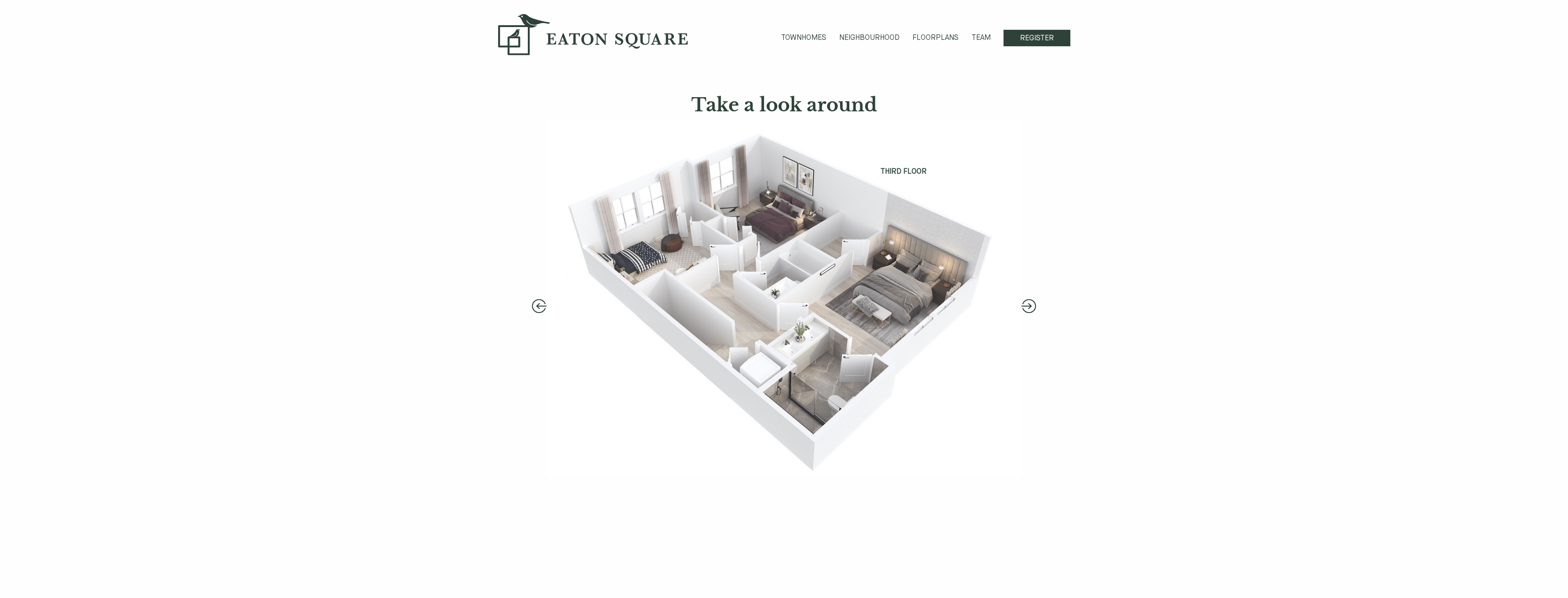
click at [1027, 306] on button "Next" at bounding box center [1029, 306] width 15 height 14
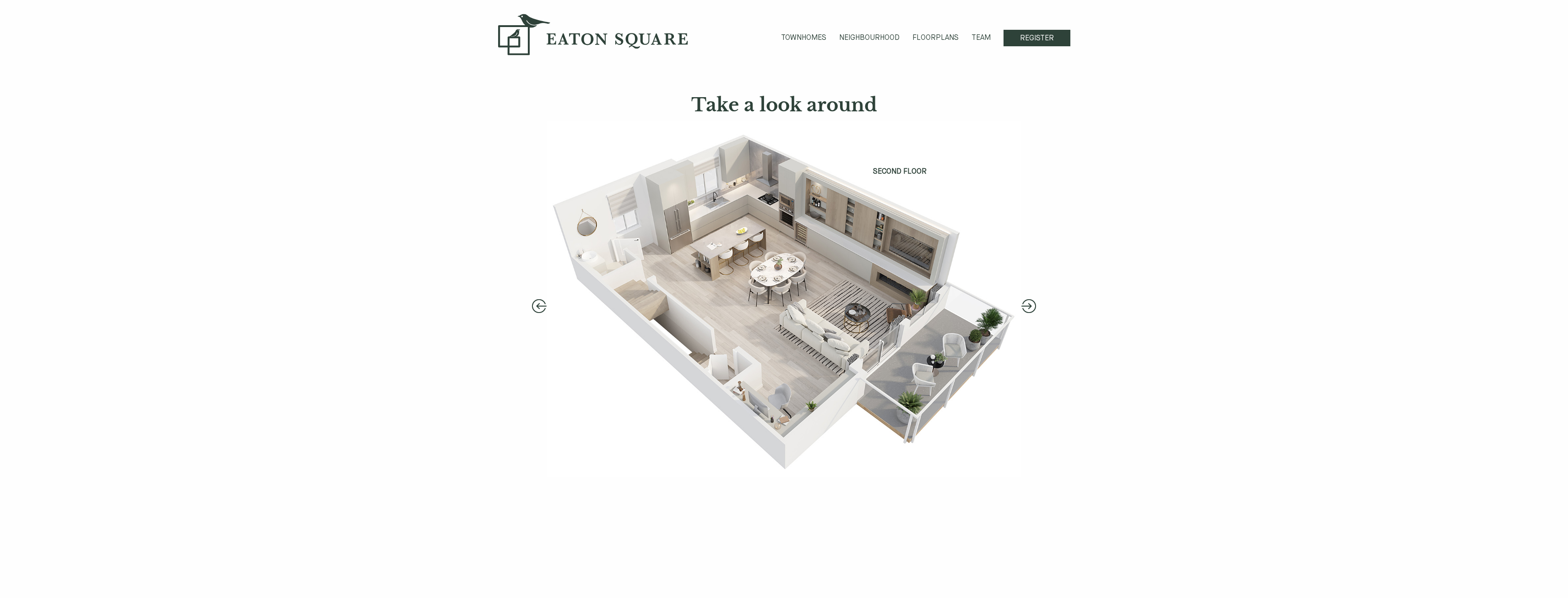
click at [1034, 305] on button "Next" at bounding box center [1029, 306] width 15 height 14
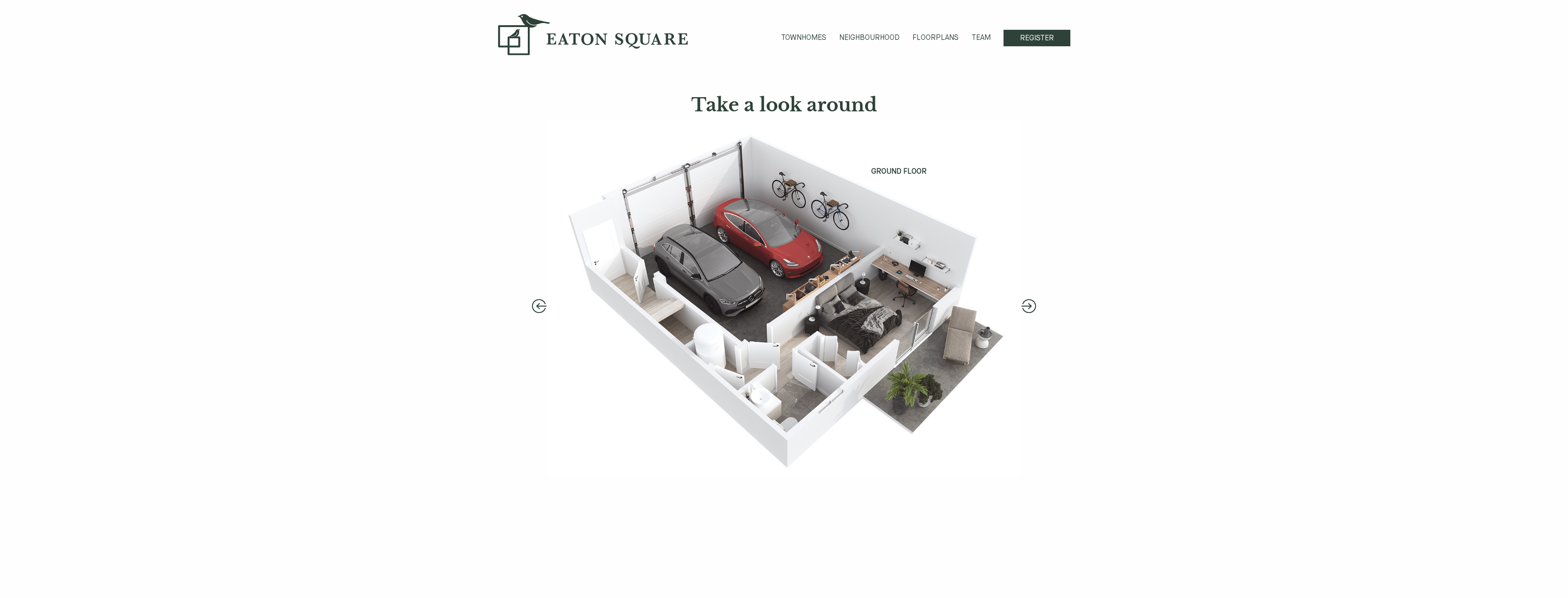
click at [1032, 306] on button "Next" at bounding box center [1029, 306] width 15 height 14
